Goal: Information Seeking & Learning: Learn about a topic

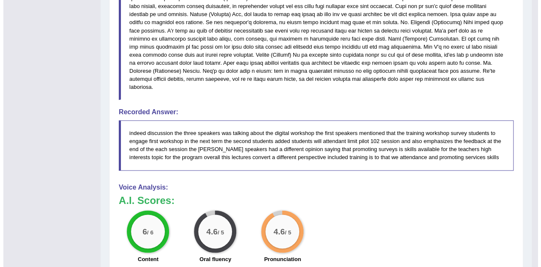
scroll to position [550, 0]
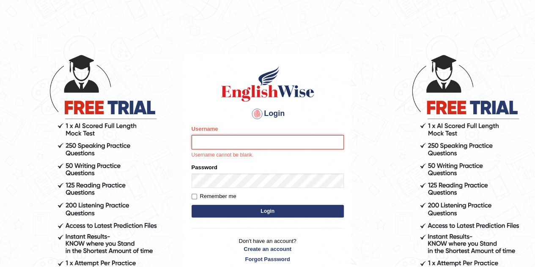
type input "Gabriele"
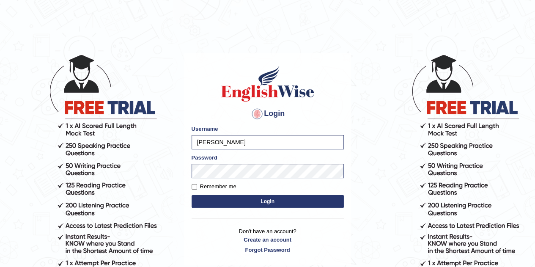
click at [244, 200] on button "Login" at bounding box center [268, 201] width 152 height 13
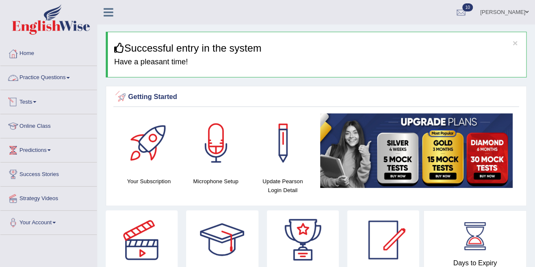
click at [20, 80] on link "Practice Questions" at bounding box center [48, 76] width 96 height 21
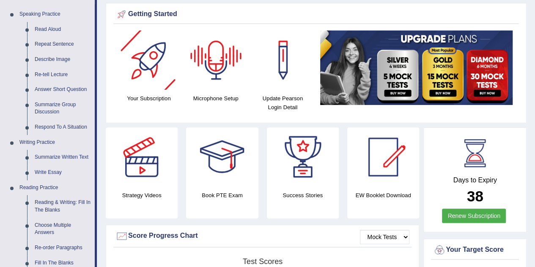
scroll to position [85, 0]
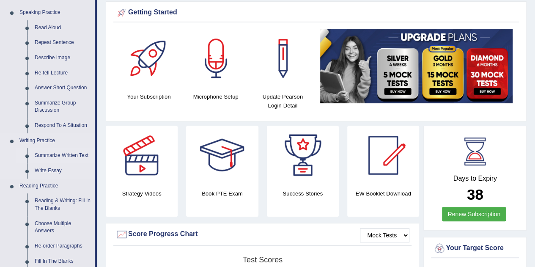
click at [57, 155] on link "Summarize Written Text" at bounding box center [63, 155] width 64 height 15
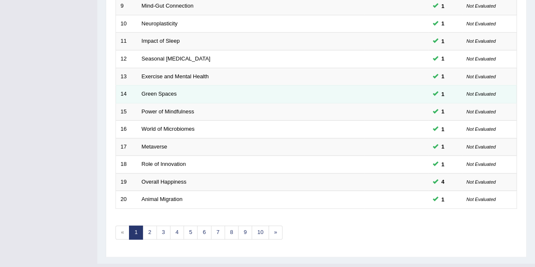
scroll to position [289, 0]
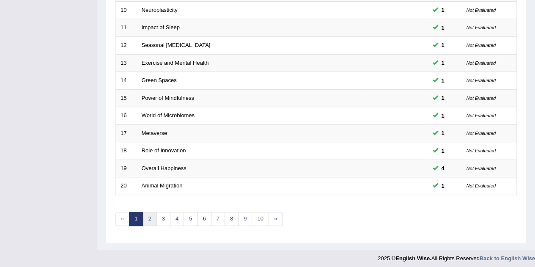
click at [152, 214] on link "2" at bounding box center [150, 219] width 14 height 14
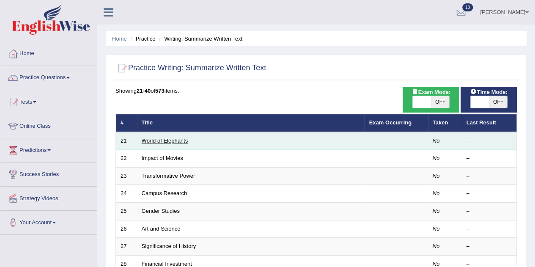
click at [154, 137] on link "World of Elephants" at bounding box center [165, 140] width 47 height 6
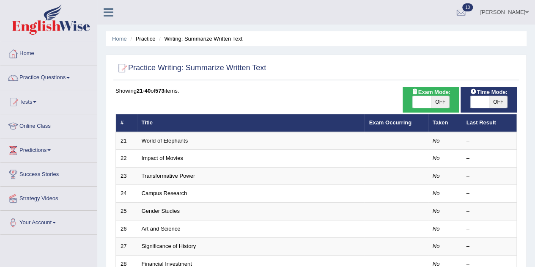
click at [476, 102] on span at bounding box center [479, 102] width 19 height 12
checkbox input "true"
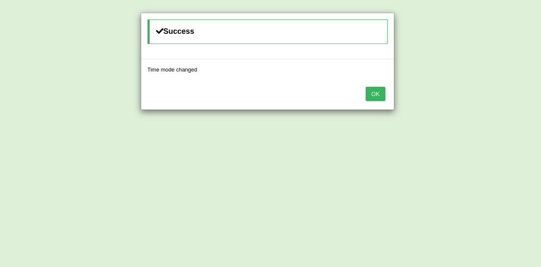
click at [383, 93] on button "OK" at bounding box center [375, 94] width 19 height 14
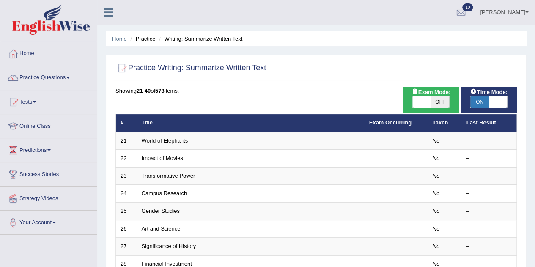
scroll to position [42, 0]
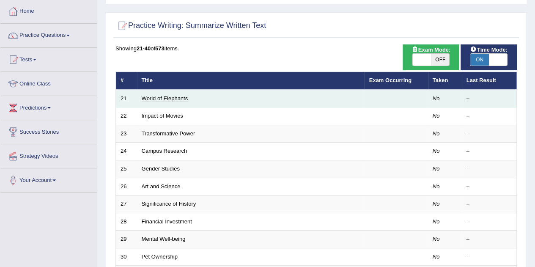
click at [177, 96] on link "World of Elephants" at bounding box center [165, 98] width 47 height 6
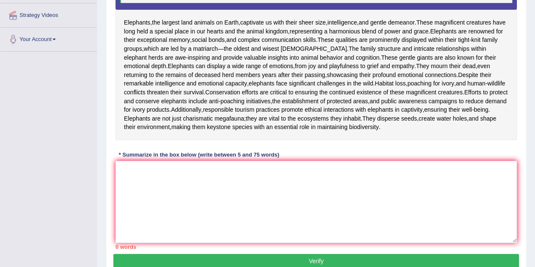
scroll to position [169, 0]
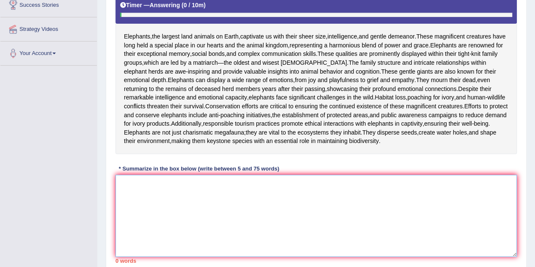
click at [428, 196] on textarea at bounding box center [315, 216] width 401 height 82
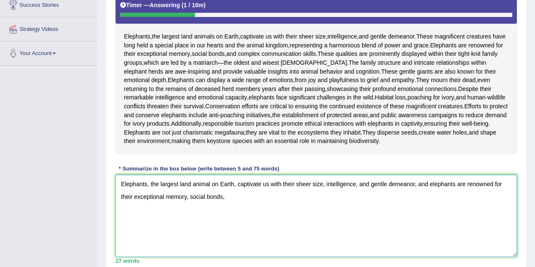
type textarea "Elephants, the largest land animal on Earth, captivate us with their sheer size…"
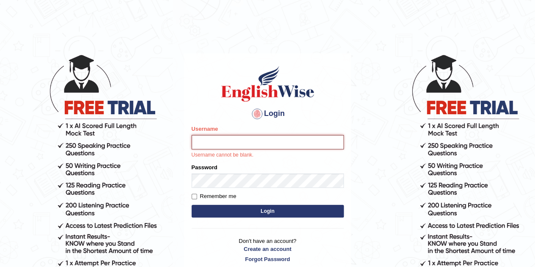
click at [310, 143] on input "Username" at bounding box center [268, 142] width 152 height 14
type input "Gabriele"
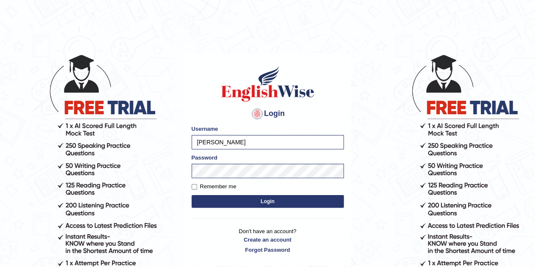
click at [262, 198] on button "Login" at bounding box center [268, 201] width 152 height 13
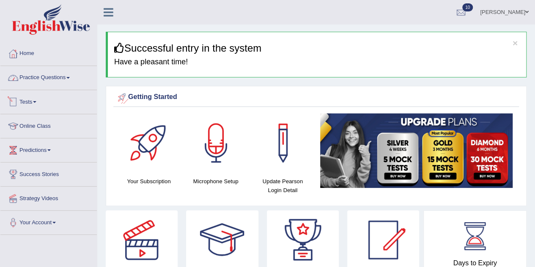
click at [55, 80] on link "Practice Questions" at bounding box center [48, 76] width 96 height 21
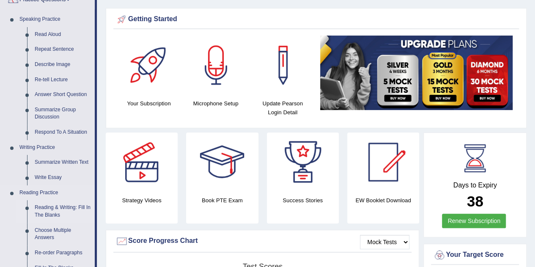
scroll to position [85, 0]
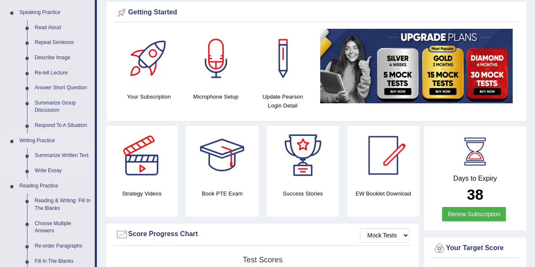
click at [48, 157] on link "Summarize Written Text" at bounding box center [63, 155] width 64 height 15
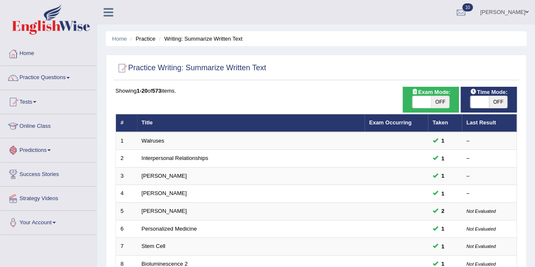
click at [479, 100] on span at bounding box center [479, 102] width 19 height 12
click at [483, 102] on span at bounding box center [479, 102] width 19 height 12
click at [483, 104] on span at bounding box center [479, 102] width 19 height 12
click at [498, 101] on span "OFF" at bounding box center [498, 102] width 19 height 12
checkbox input "true"
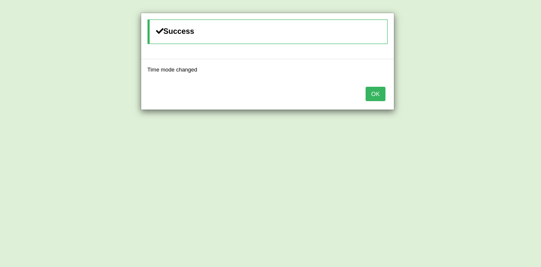
click at [383, 92] on button "OK" at bounding box center [375, 94] width 19 height 14
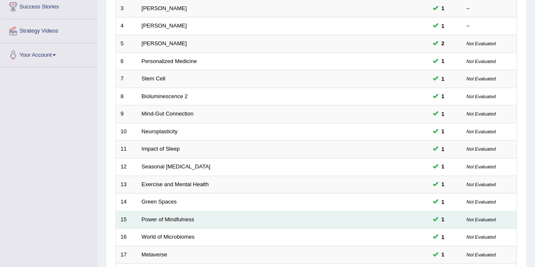
scroll to position [254, 0]
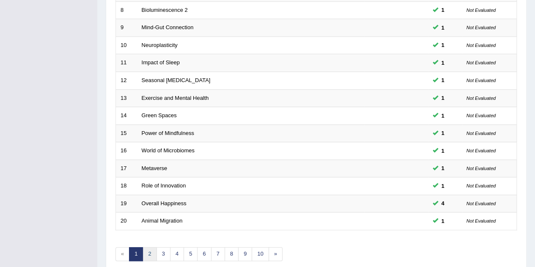
click at [148, 248] on link "2" at bounding box center [150, 254] width 14 height 14
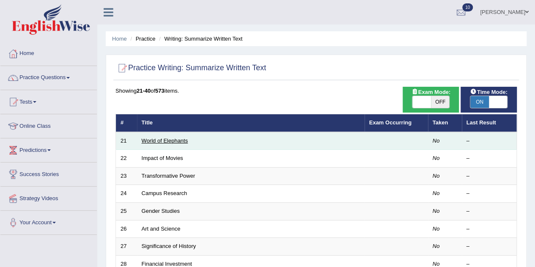
click at [165, 140] on link "World of Elephants" at bounding box center [165, 140] width 47 height 6
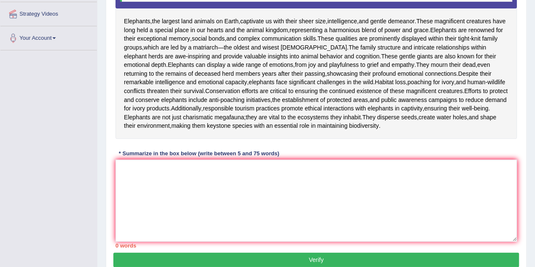
scroll to position [185, 0]
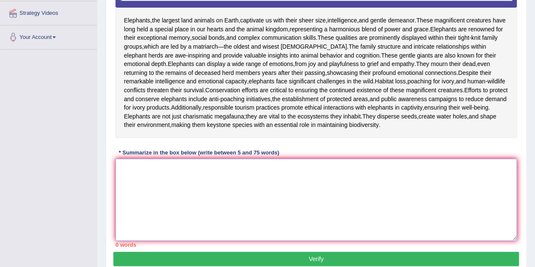
click at [356, 177] on textarea at bounding box center [315, 200] width 401 height 82
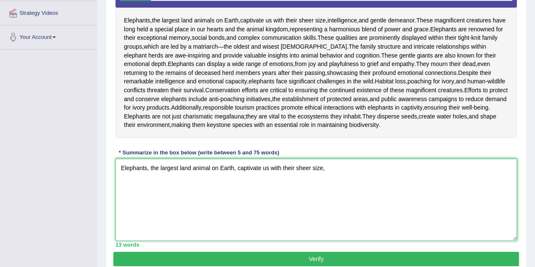
type textarea "Elephants, the largest land animal on Earth, captivate us with their sheer size,"
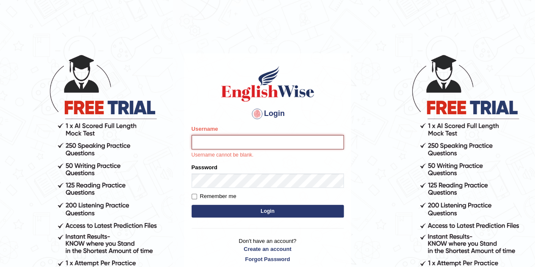
type input "Gabriele"
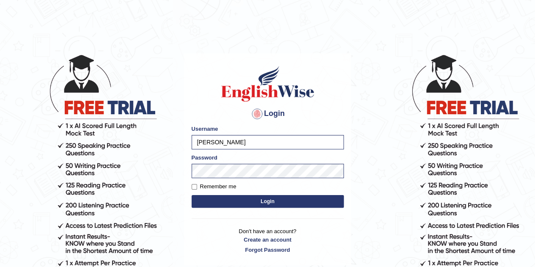
click at [223, 220] on div "Login Please fix the following errors: Username Gabriele Password Remember me L…" at bounding box center [267, 159] width 167 height 212
click at [269, 199] on button "Login" at bounding box center [268, 201] width 152 height 13
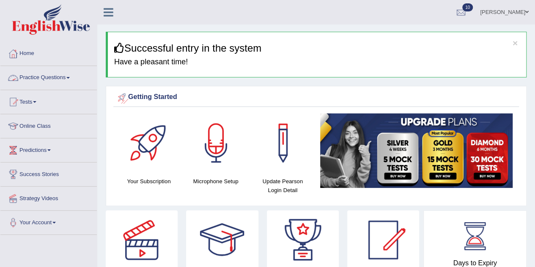
click at [52, 73] on link "Practice Questions" at bounding box center [48, 76] width 96 height 21
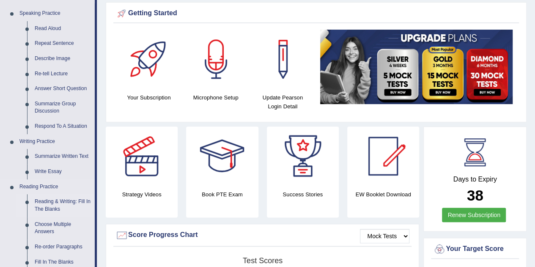
scroll to position [85, 0]
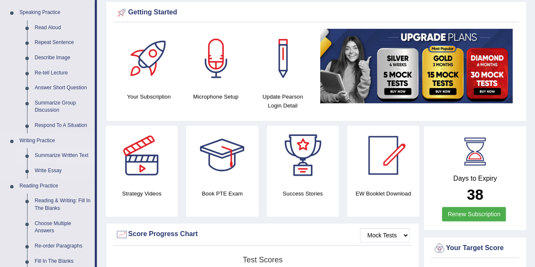
click at [45, 153] on link "Summarize Written Text" at bounding box center [63, 155] width 64 height 15
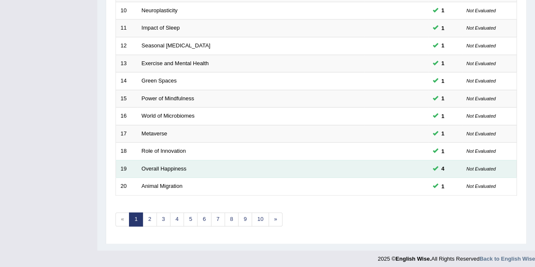
scroll to position [289, 0]
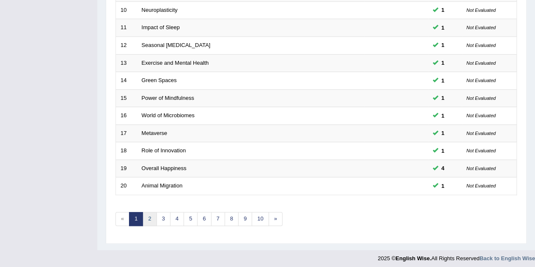
click at [148, 212] on link "2" at bounding box center [150, 219] width 14 height 14
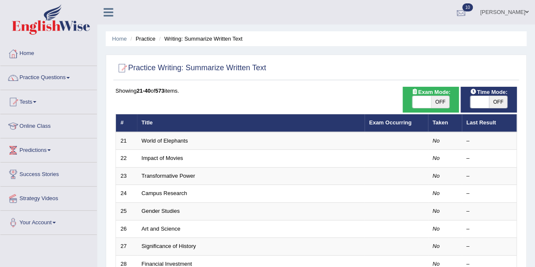
click at [455, 11] on div at bounding box center [461, 12] width 13 height 13
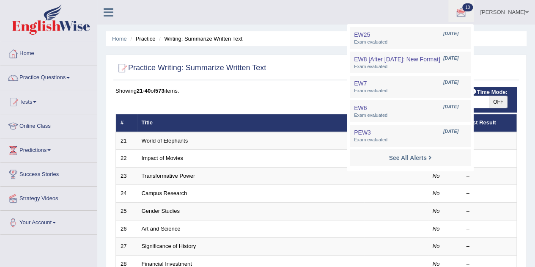
click at [392, 16] on ul "[PERSON_NAME] Toggle navigation Username: Gabriele Access Type: Online Subscrip…" at bounding box center [382, 12] width 307 height 24
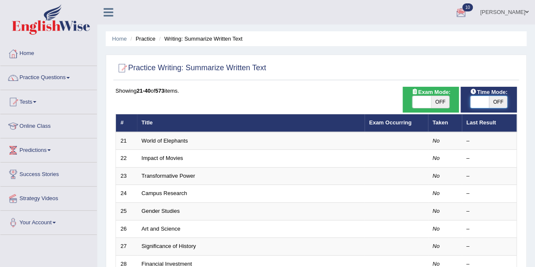
click at [476, 102] on span at bounding box center [479, 102] width 19 height 12
checkbox input "true"
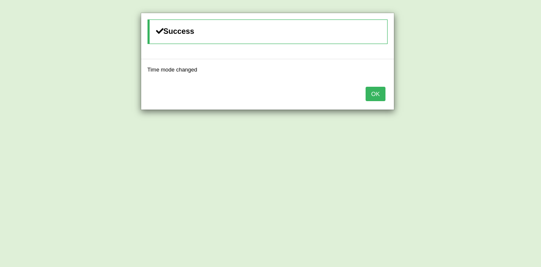
click at [378, 87] on button "OK" at bounding box center [375, 94] width 19 height 14
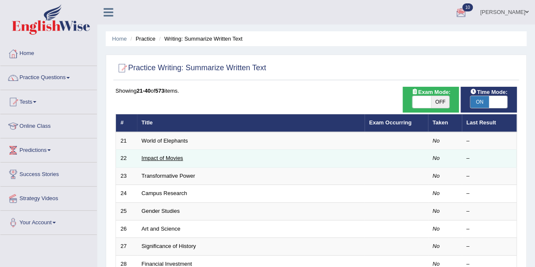
click at [173, 159] on link "Impact of Movies" at bounding box center [162, 158] width 41 height 6
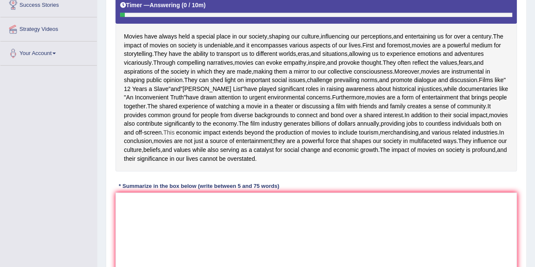
scroll to position [211, 0]
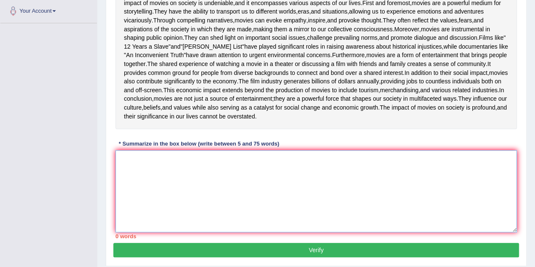
click at [286, 232] on textarea at bounding box center [315, 191] width 401 height 82
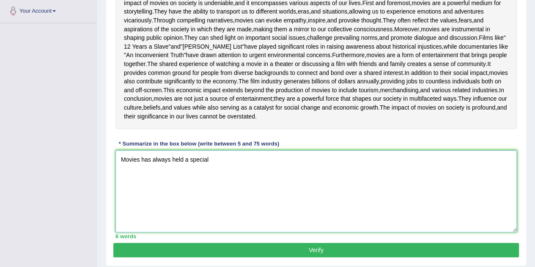
drag, startPoint x: 151, startPoint y: 230, endPoint x: 161, endPoint y: 226, distance: 9.9
click at [152, 230] on textarea "Movies has always held a special" at bounding box center [315, 191] width 401 height 82
click at [254, 232] on textarea "Movies have always held a special" at bounding box center [315, 191] width 401 height 82
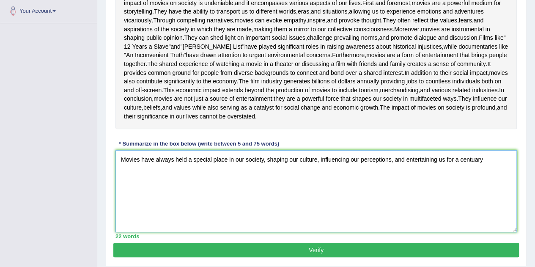
click at [454, 229] on textarea "Movies have always held a special place in our society, shaping our culture, in…" at bounding box center [315, 191] width 401 height 82
click at [503, 228] on textarea "Movies have always held a special place in our society, shaping our culture, in…" at bounding box center [315, 191] width 401 height 82
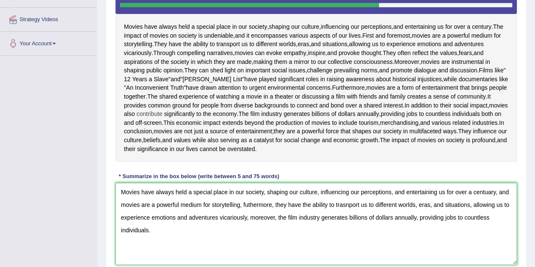
scroll to position [221, 0]
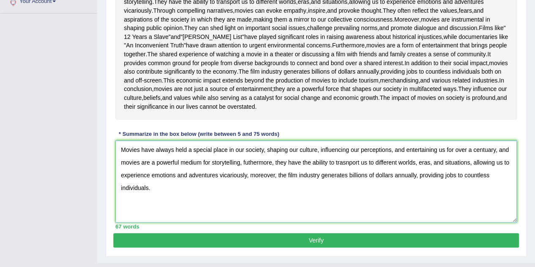
click at [248, 222] on textarea "Movies have always held a special place in our society, shaping our culture, in…" at bounding box center [315, 181] width 401 height 82
click at [348, 222] on textarea "Movies have always held a special place in our society, shaping our culture, in…" at bounding box center [315, 181] width 401 height 82
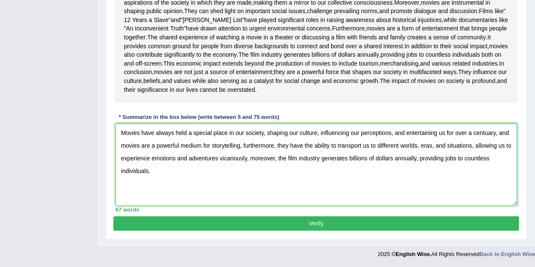
scroll to position [306, 0]
type textarea "Movies have always held a special place in our society, shaping our culture, in…"
click at [322, 223] on button "Verify" at bounding box center [316, 223] width 406 height 14
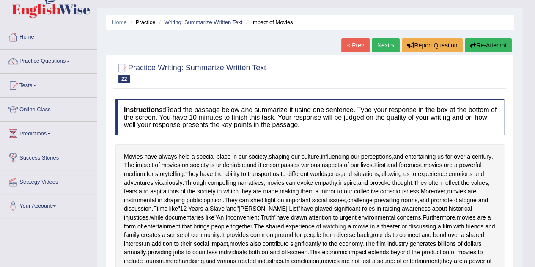
scroll to position [0, 0]
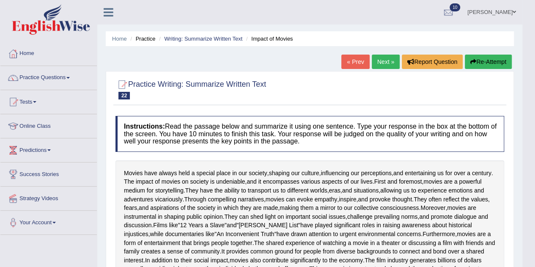
click at [389, 55] on link "Next »" at bounding box center [386, 62] width 28 height 14
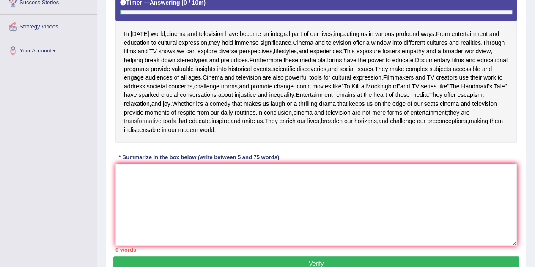
scroll to position [169, 0]
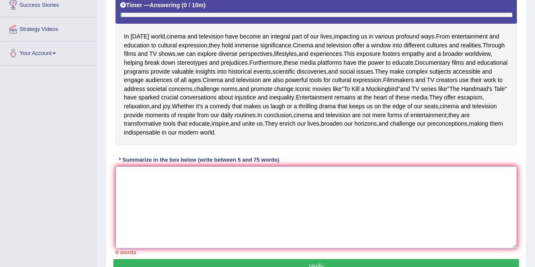
click at [337, 238] on textarea at bounding box center [315, 207] width 401 height 82
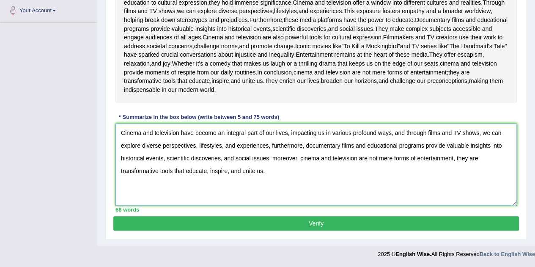
scroll to position [262, 0]
type textarea "Cinema and television have become an integral part of our lives, impacting us i…"
click at [339, 220] on button "Verify" at bounding box center [316, 223] width 406 height 14
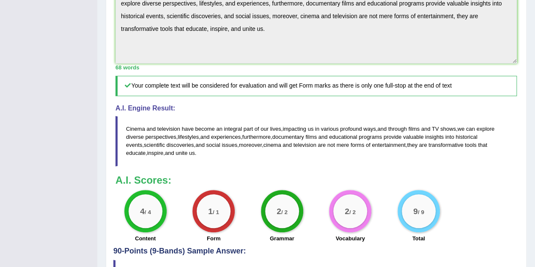
scroll to position [249, 0]
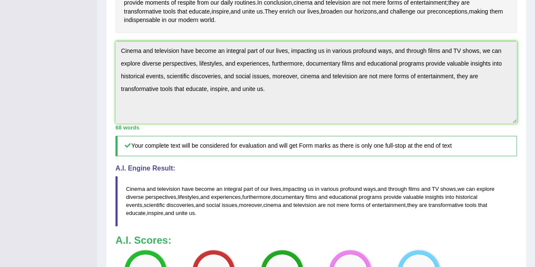
click at [485, 172] on h4 "A.I. Engine Result:" at bounding box center [315, 169] width 401 height 8
click at [463, 156] on h5 "Your complete text will be considered for evaluation and will get Form marks as…" at bounding box center [315, 146] width 401 height 20
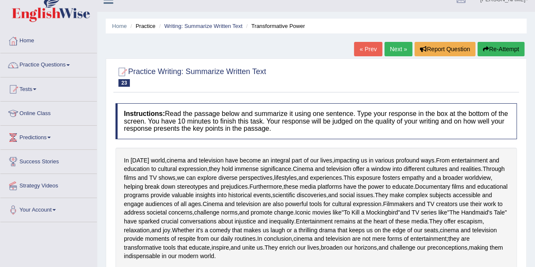
scroll to position [0, 0]
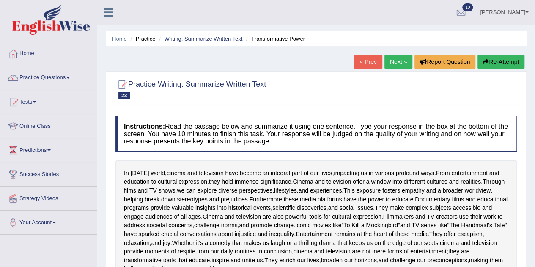
click at [397, 60] on link "Next »" at bounding box center [398, 62] width 28 height 14
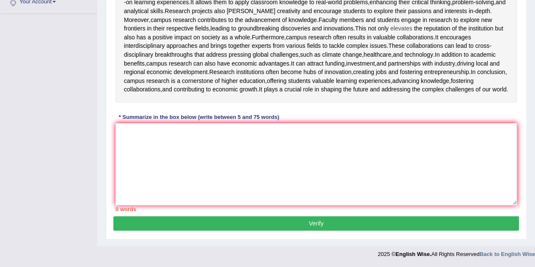
scroll to position [254, 0]
click at [379, 205] on textarea at bounding box center [315, 164] width 401 height 82
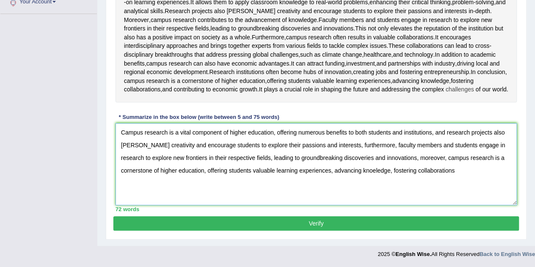
scroll to position [255, 0]
click at [302, 205] on textarea "Campus research is a vital component of higher education, offering numerous ben…" at bounding box center [315, 164] width 401 height 82
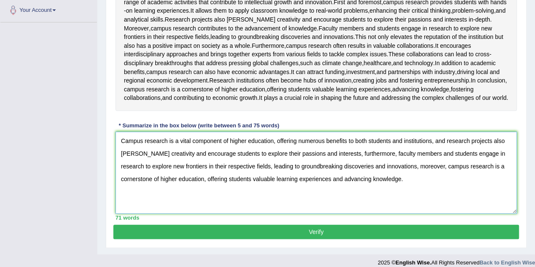
scroll to position [297, 0]
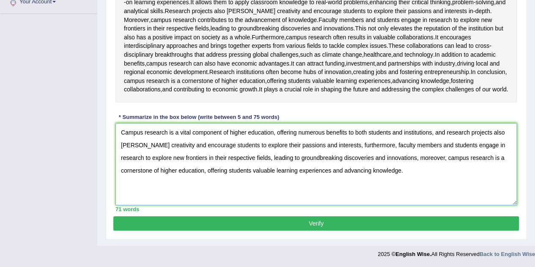
type textarea "Campus research is a vital component of higher education, offering numerous ben…"
click at [324, 223] on button "Verify" at bounding box center [316, 223] width 406 height 14
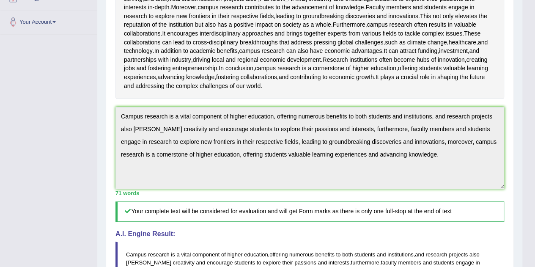
scroll to position [42, 0]
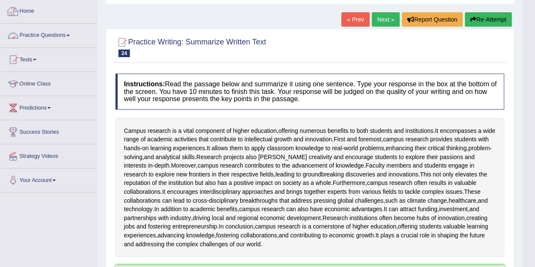
click at [47, 37] on link "Practice Questions" at bounding box center [48, 34] width 96 height 21
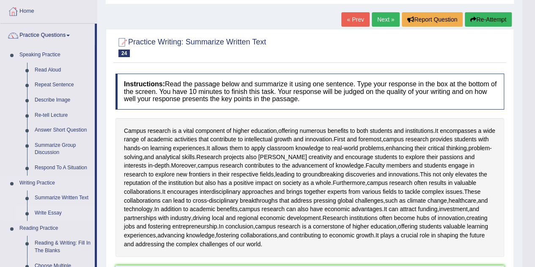
click at [47, 210] on link "Write Essay" at bounding box center [63, 213] width 64 height 15
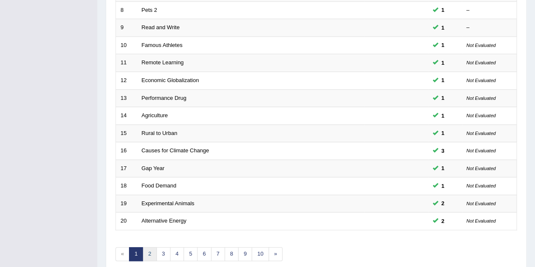
click at [151, 253] on link "2" at bounding box center [150, 254] width 14 height 14
